Goal: Transaction & Acquisition: Purchase product/service

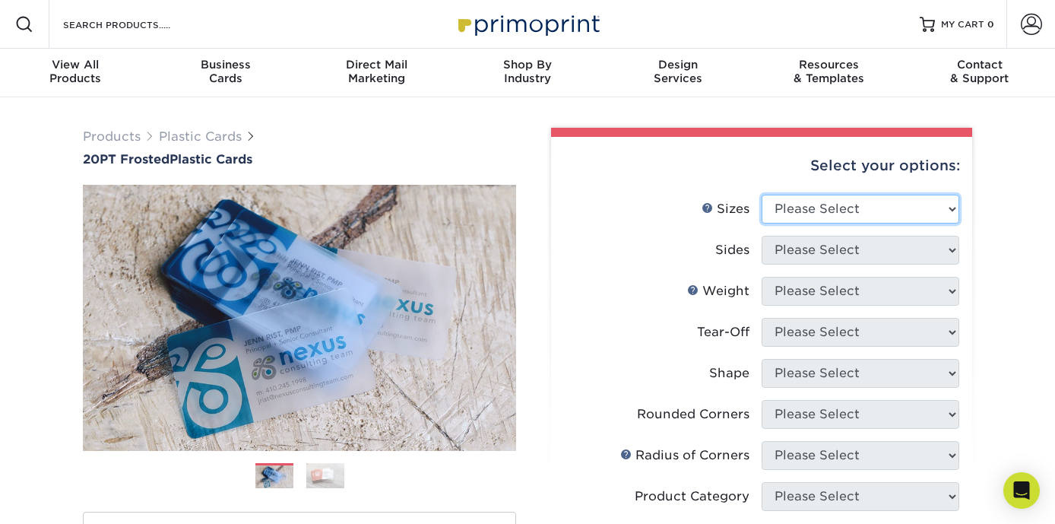
click at [843, 204] on select "Please Select 2" x 3.5" 2" x 8" 2.12" x 3.375" 2.5" x 2.5" 4.25" x 6"" at bounding box center [861, 209] width 198 height 29
select select "2.00x3.50"
click at [762, 195] on select "Please Select 2" x 3.5" 2" x 8" 2.12" x 3.375" 2.5" x 2.5" 4.25" x 6"" at bounding box center [861, 209] width 198 height 29
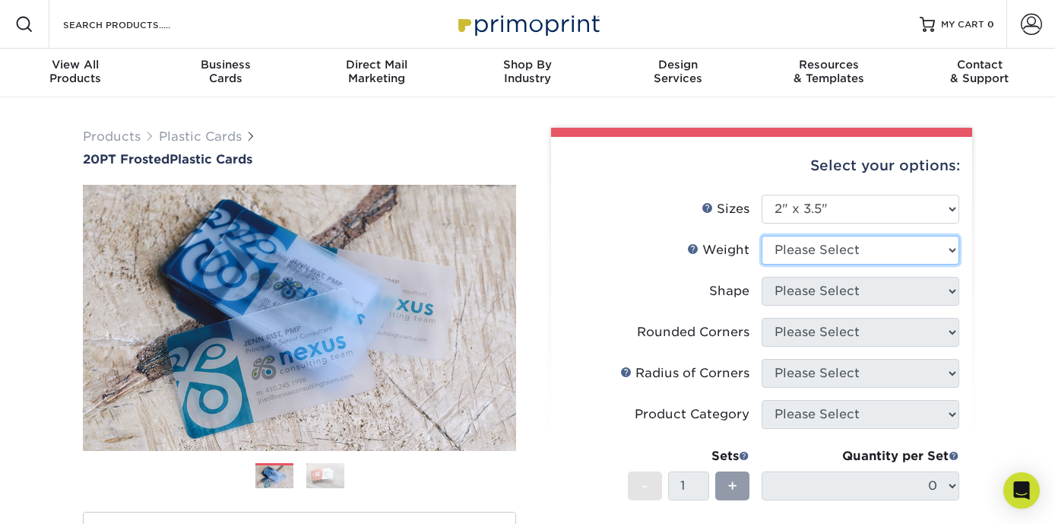
click at [802, 253] on select "Please Select 20PT Frosted Plastic 20PT Frosted Plastic" at bounding box center [861, 250] width 198 height 29
select select "20PT Frosted Plastic"
click at [762, 236] on select "Please Select 20PT Frosted Plastic 20PT Frosted Plastic" at bounding box center [861, 250] width 198 height 29
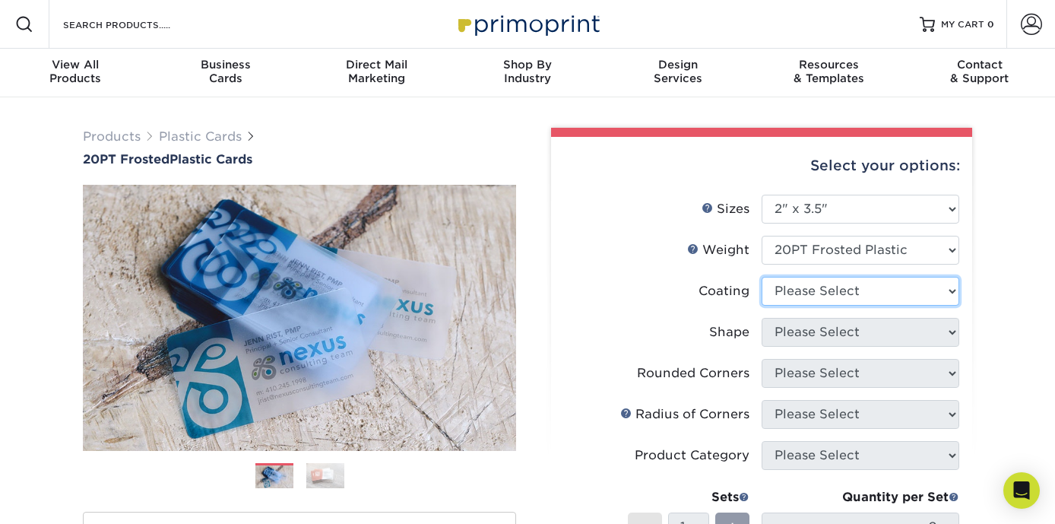
click at [869, 290] on select at bounding box center [861, 291] width 198 height 29
select select "3e7618de-abca-4bda-9f97-8b9129e913d8"
click at [762, 277] on select at bounding box center [861, 291] width 198 height 29
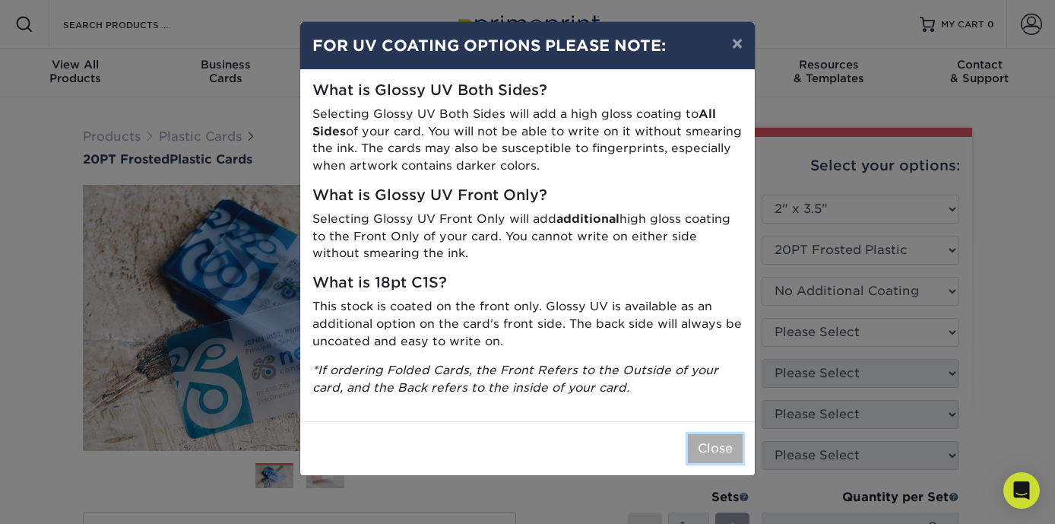
click at [724, 451] on button "Close" at bounding box center [715, 448] width 55 height 29
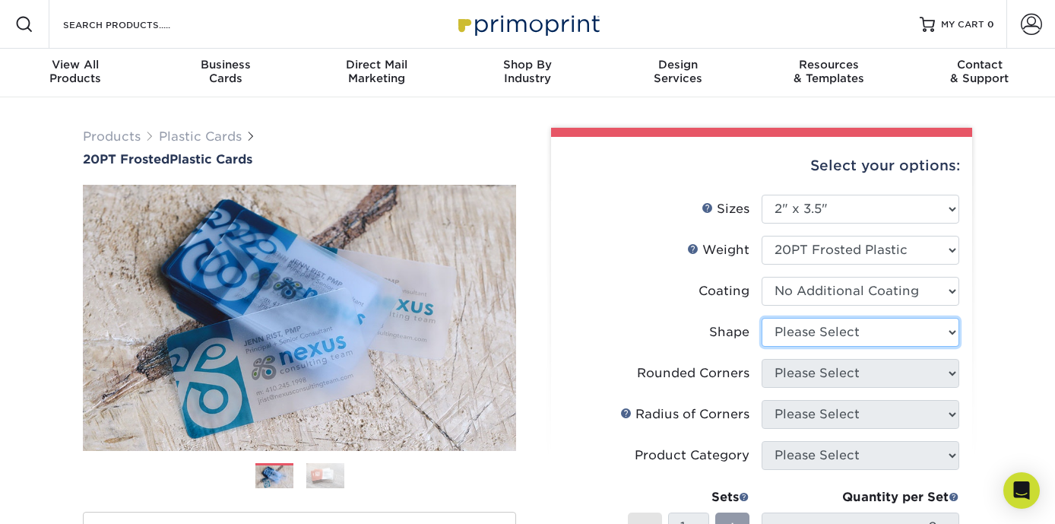
click at [823, 340] on select "Please Select Oval Standard" at bounding box center [861, 332] width 198 height 29
select select "standard"
click at [762, 318] on select "Please Select Oval Standard" at bounding box center [861, 332] width 198 height 29
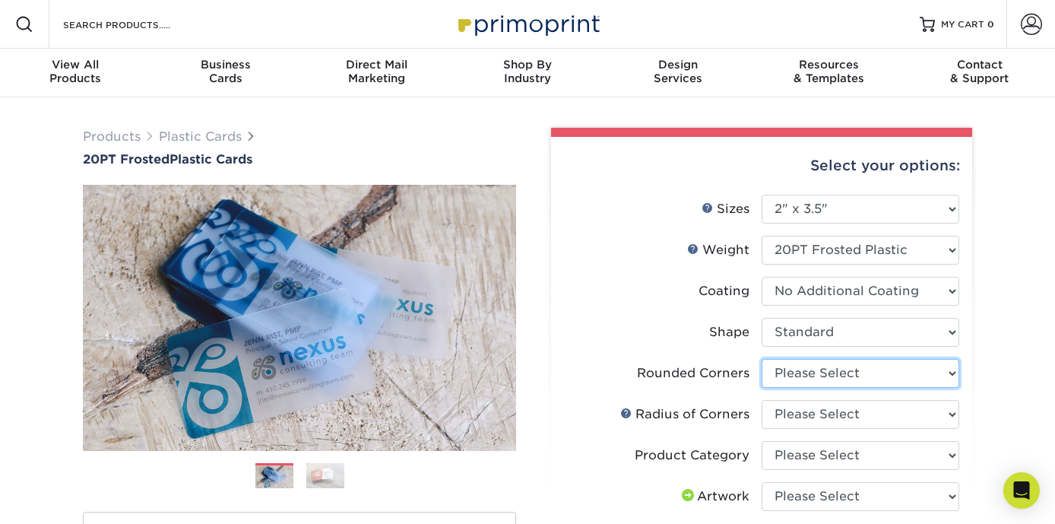
click at [797, 365] on select "Please Select Yes - Round 4 Corners" at bounding box center [861, 373] width 198 height 29
select select "7672df9e-0e0a-464d-8e1f-920c575e4da3"
click at [762, 359] on select "Please Select Yes - Round 4 Corners" at bounding box center [861, 373] width 198 height 29
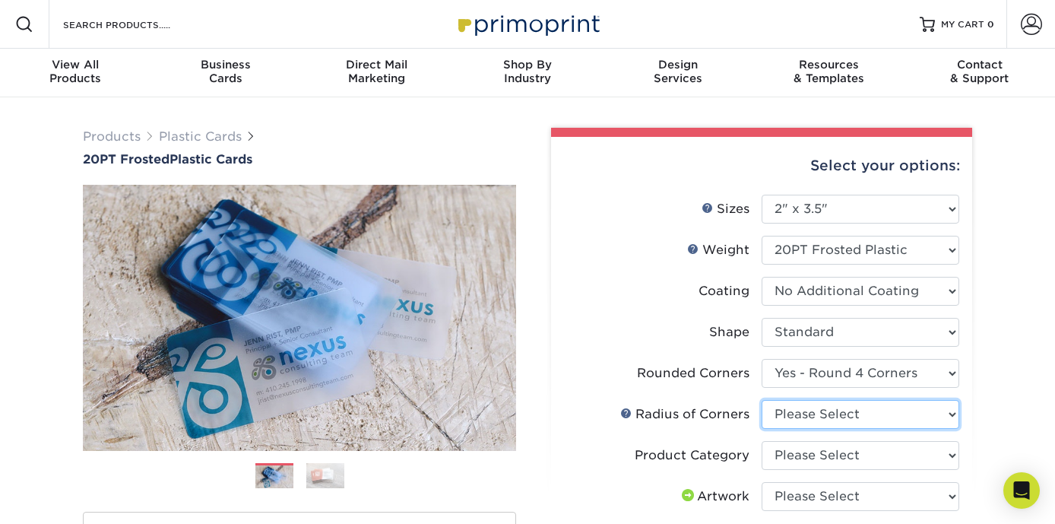
click at [806, 413] on select "Please Select Rounded 1/8" Rounded 1/4"" at bounding box center [861, 414] width 198 height 29
select select "589680c7-ee9a-431b-9d12-d7aeb1386a97"
click at [762, 400] on select "Please Select Rounded 1/8" Rounded 1/4"" at bounding box center [861, 414] width 198 height 29
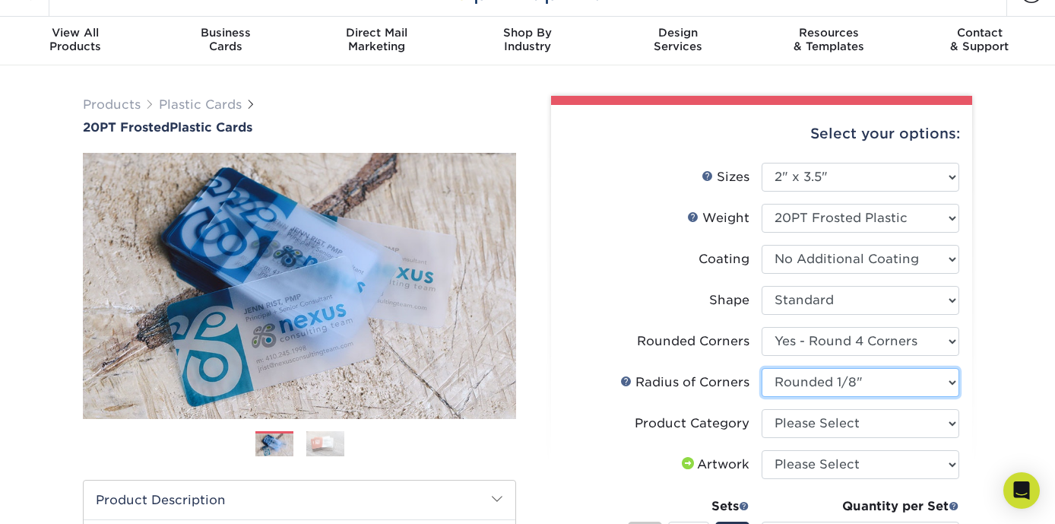
scroll to position [33, 0]
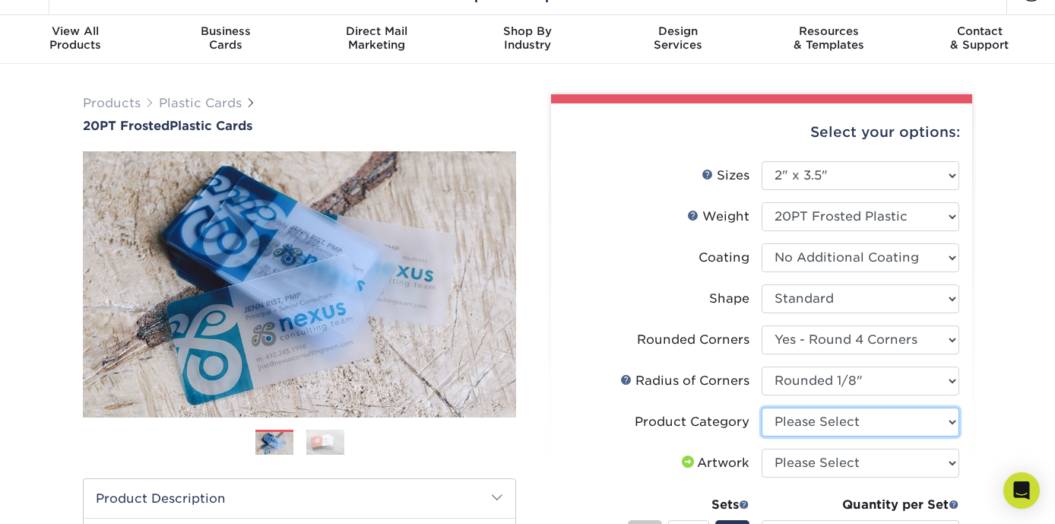
click at [807, 426] on select "Please Select Business Cards" at bounding box center [861, 421] width 198 height 29
select select "3b5148f1-0588-4f88-a218-97bcfdce65c1"
click at [762, 407] on select "Please Select Business Cards" at bounding box center [861, 421] width 198 height 29
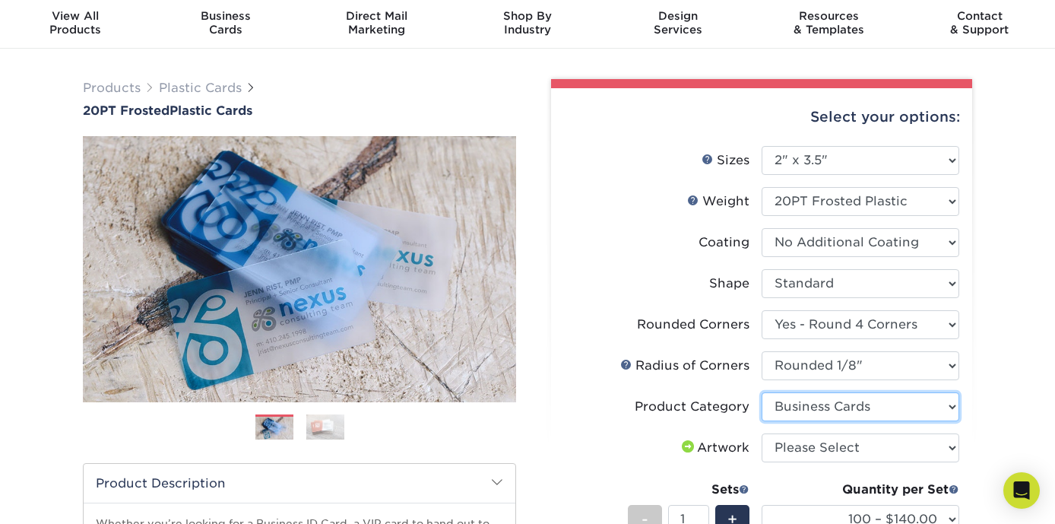
scroll to position [71, 0]
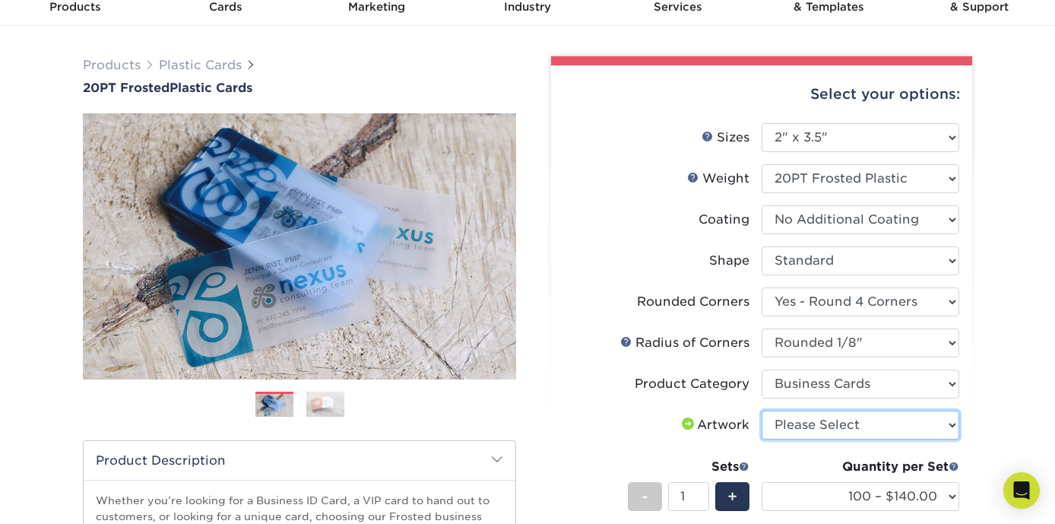
click at [805, 426] on select "Please Select I will upload files I need a design - $100" at bounding box center [861, 424] width 198 height 29
select select "upload"
click at [762, 410] on select "Please Select I will upload files I need a design - $100" at bounding box center [861, 424] width 198 height 29
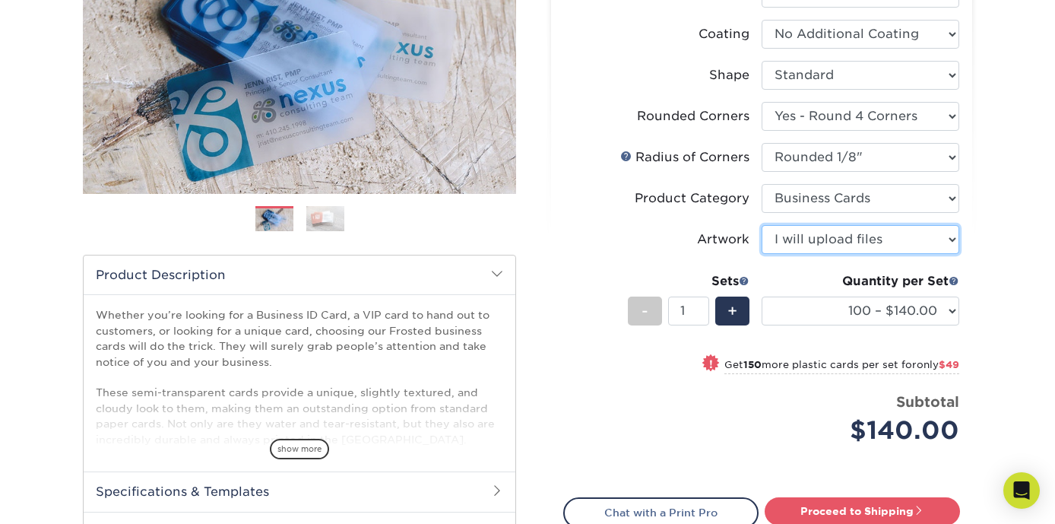
scroll to position [255, 0]
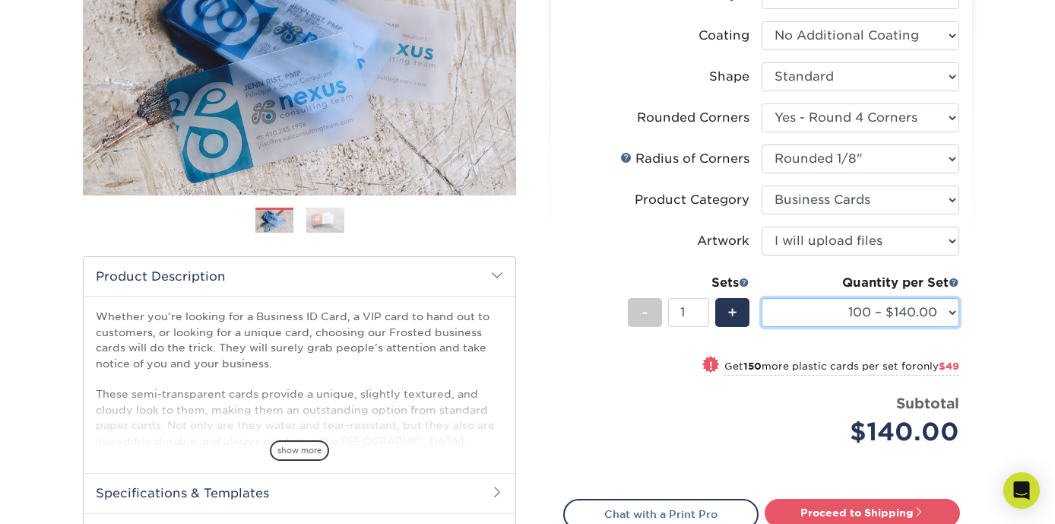
click at [939, 312] on select "100 – $140.00 250 – $189.00 500 – $243.00 1000 – $272.00 2500 – $657.00 5000 – …" at bounding box center [861, 312] width 198 height 29
click at [762, 298] on select "100 – $140.00 250 – $189.00 500 – $243.00 1000 – $272.00 2500 – $657.00 5000 – …" at bounding box center [861, 312] width 198 height 29
click at [846, 318] on select "100 – $140.00 250 – $189.00 500 – $243.00 1000 – $272.00 2500 – $657.00 5000 – …" at bounding box center [861, 312] width 198 height 29
click at [762, 298] on select "100 – $140.00 250 – $189.00 500 – $243.00 1000 – $272.00 2500 – $657.00 5000 – …" at bounding box center [861, 312] width 198 height 29
click at [847, 318] on select "100 – $140.00 250 – $189.00 500 – $243.00 1000 – $272.00 2500 – $657.00 5000 – …" at bounding box center [861, 312] width 198 height 29
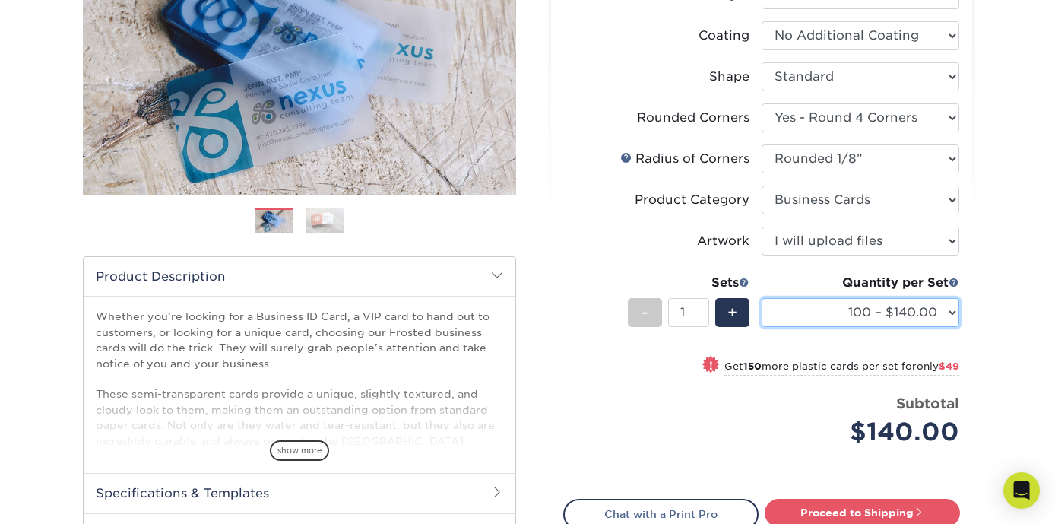
click at [762, 298] on select "100 – $140.00 250 – $189.00 500 – $243.00 1000 – $272.00 2500 – $657.00 5000 – …" at bounding box center [861, 312] width 198 height 29
click at [954, 366] on span "$49" at bounding box center [949, 365] width 21 height 11
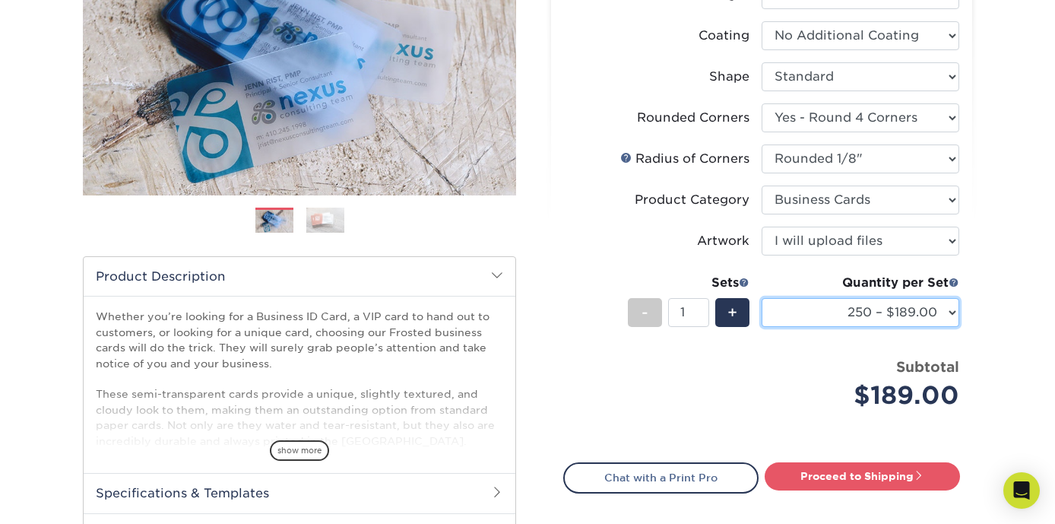
click at [915, 310] on select "100 – $140.00 250 – $189.00 500 – $243.00 1000 – $272.00 2500 – $657.00 5000 – …" at bounding box center [861, 312] width 198 height 29
select select "100 – $140.00"
click at [762, 298] on select "100 – $140.00 250 – $189.00 500 – $243.00 1000 – $272.00 2500 – $657.00 5000 – …" at bounding box center [861, 312] width 198 height 29
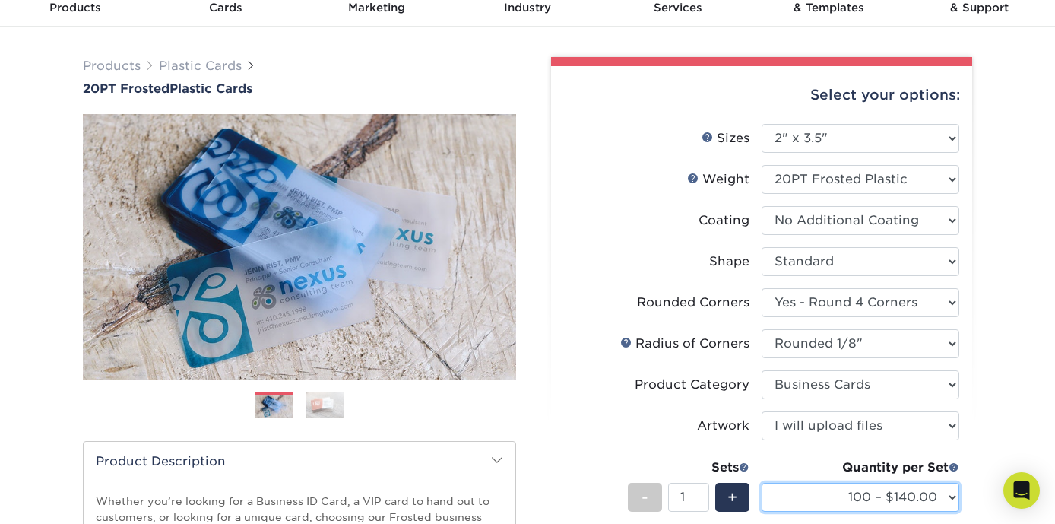
scroll to position [0, 0]
